Goal: Transaction & Acquisition: Purchase product/service

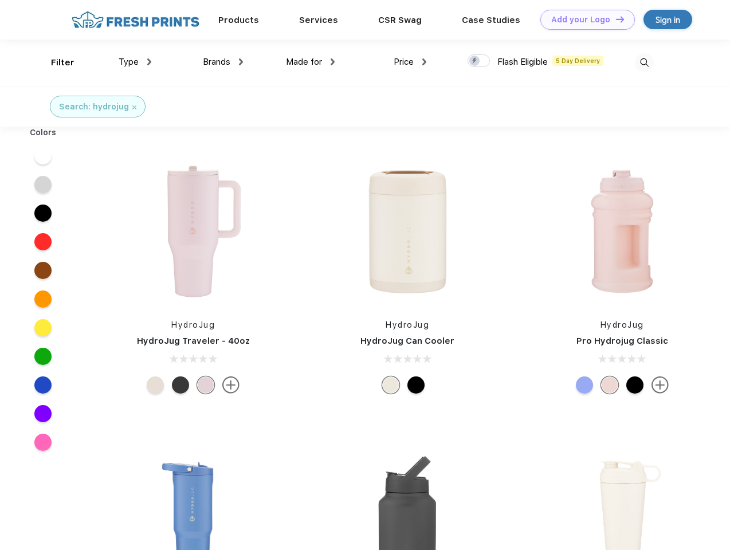
click at [583, 19] on link "Add your Logo Design Tool" at bounding box center [587, 20] width 95 height 20
click at [0, 0] on div "Design Tool" at bounding box center [0, 0] width 0 height 0
click at [615, 19] on link "Add your Logo Design Tool" at bounding box center [587, 20] width 95 height 20
click at [55, 62] on div "Filter" at bounding box center [62, 62] width 23 height 13
click at [135, 62] on span "Type" at bounding box center [129, 62] width 20 height 10
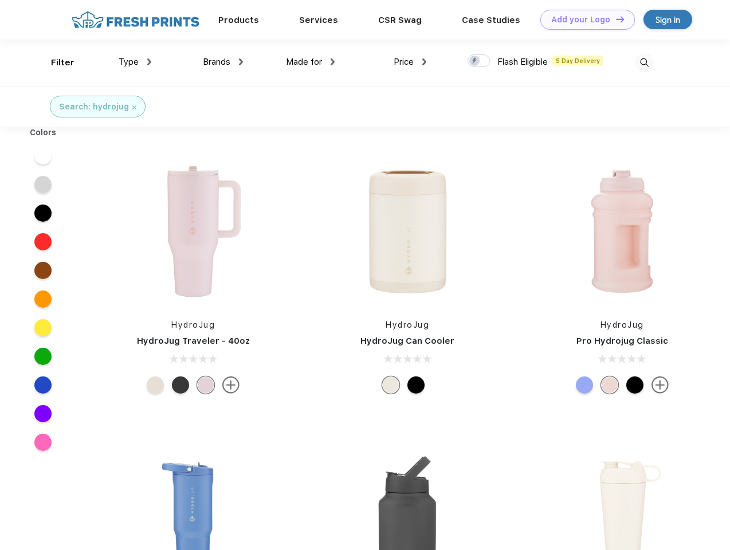
click at [223, 62] on span "Brands" at bounding box center [217, 62] width 28 height 10
click at [311, 62] on span "Made for" at bounding box center [304, 62] width 36 height 10
click at [410, 62] on span "Price" at bounding box center [404, 62] width 20 height 10
click at [479, 61] on div at bounding box center [479, 60] width 22 height 13
click at [475, 61] on input "checkbox" at bounding box center [471, 57] width 7 height 7
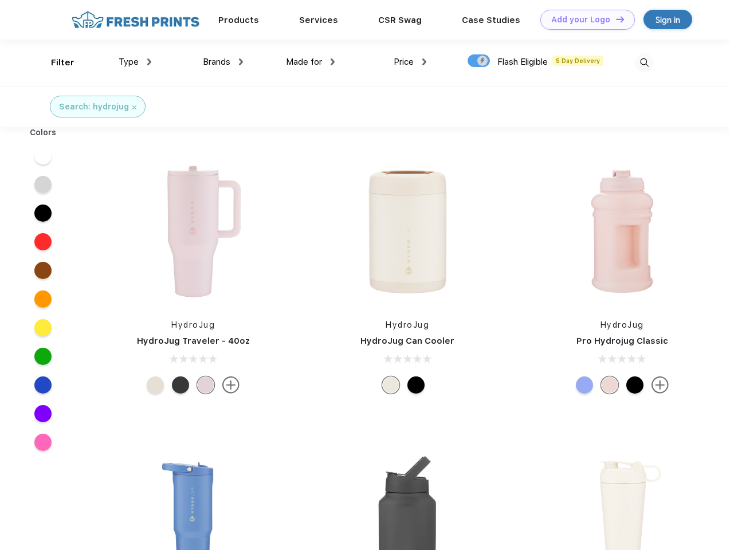
click at [644, 62] on img at bounding box center [644, 62] width 19 height 19
